Goal: Transaction & Acquisition: Subscribe to service/newsletter

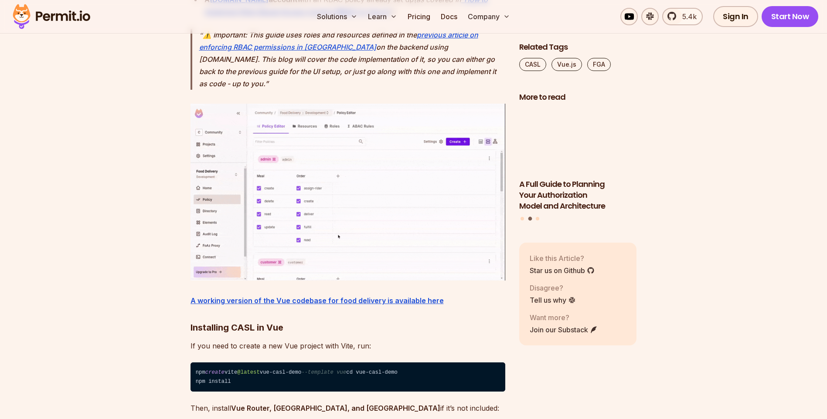
scroll to position [1304, 0]
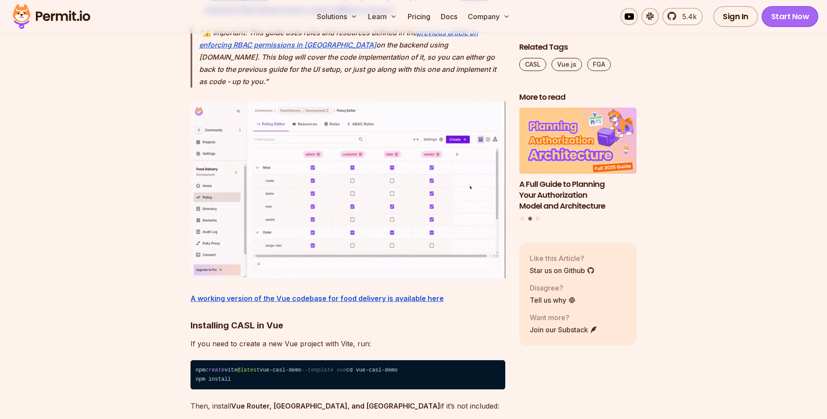
click at [787, 18] on link "Start Now" at bounding box center [789, 16] width 57 height 21
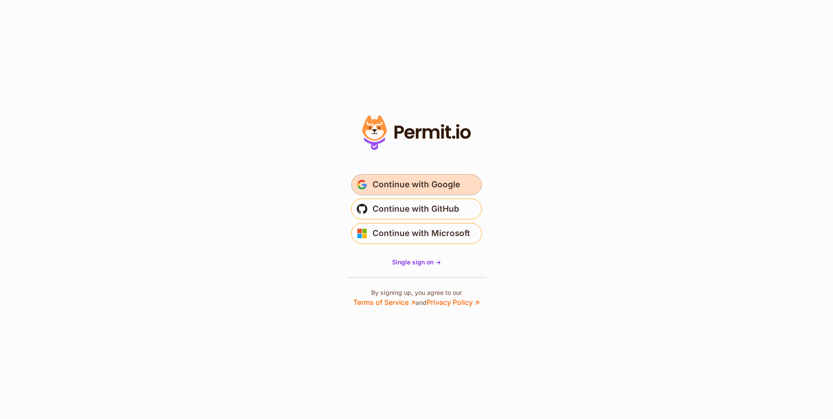
click at [413, 183] on span "Continue with Google" at bounding box center [417, 185] width 88 height 14
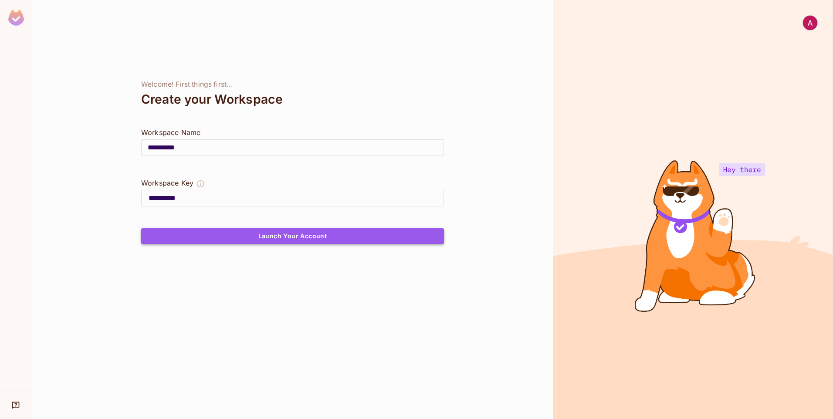
click at [286, 241] on button "Launch Your Account" at bounding box center [292, 236] width 303 height 16
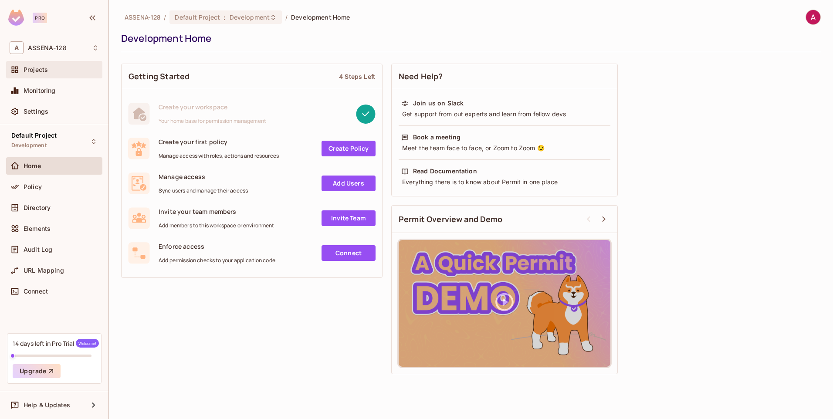
click at [48, 72] on div "Projects" at bounding box center [61, 69] width 75 height 7
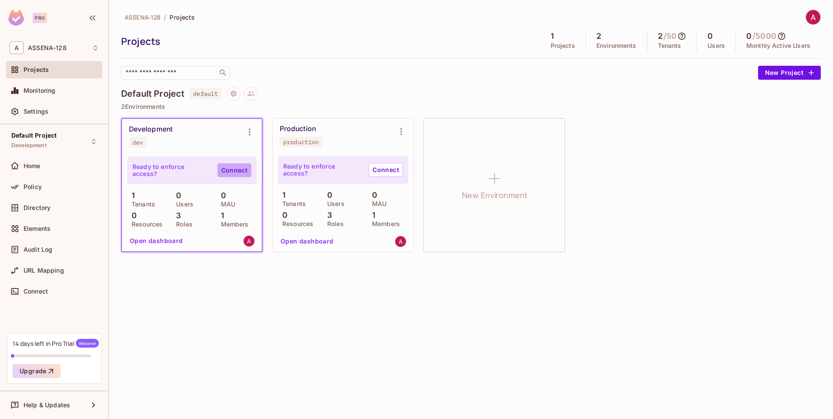
click at [234, 170] on link "Connect" at bounding box center [234, 170] width 34 height 14
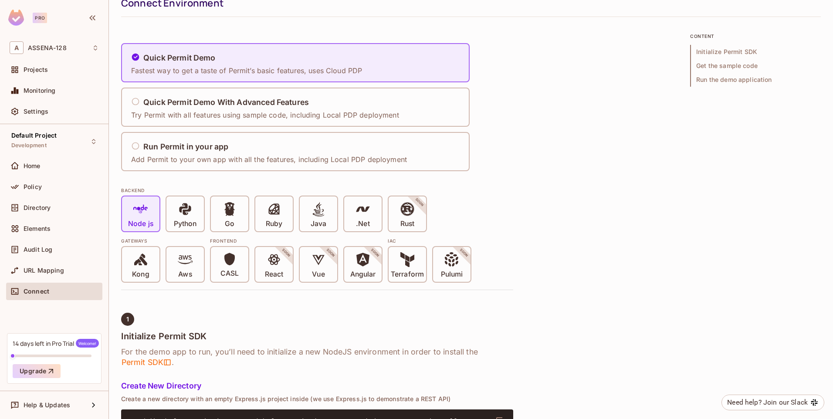
scroll to position [44, 0]
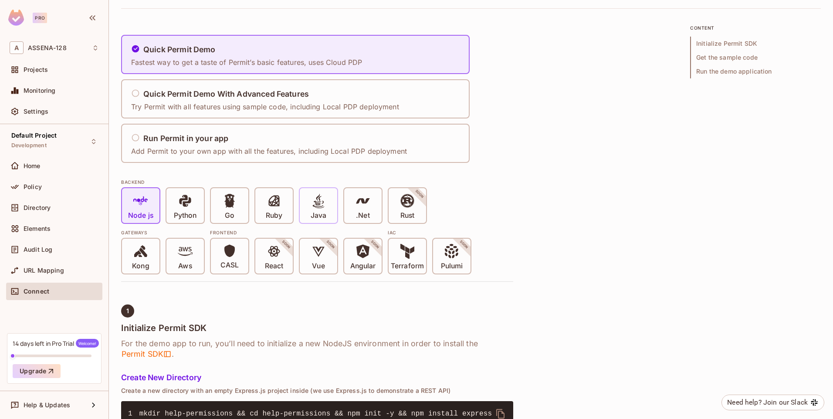
click at [307, 207] on div "Java" at bounding box center [318, 205] width 37 height 35
click at [413, 216] on p "Rust" at bounding box center [407, 215] width 14 height 9
click at [310, 204] on div "Java" at bounding box center [318, 205] width 37 height 35
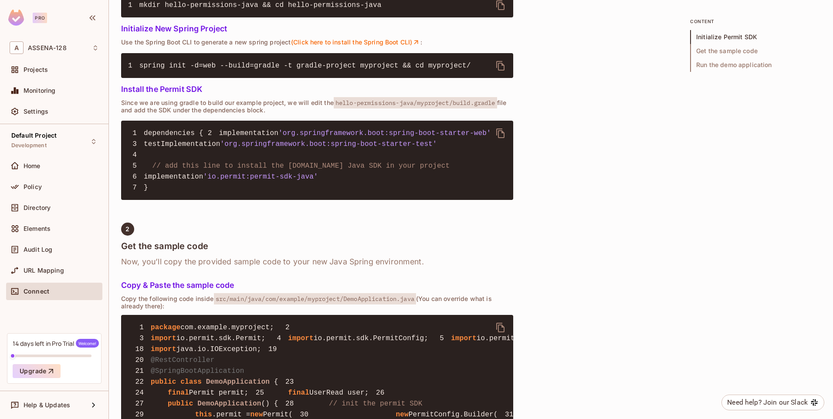
scroll to position [0, 0]
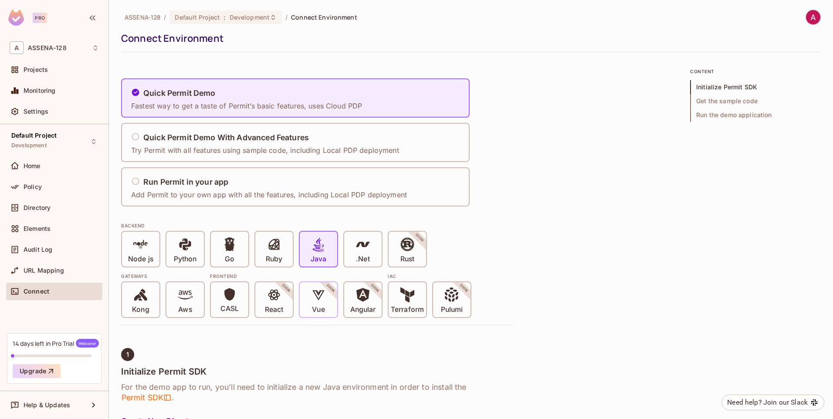
click at [327, 304] on div "Vue SOON" at bounding box center [318, 299] width 37 height 35
